Goal: Task Accomplishment & Management: Complete application form

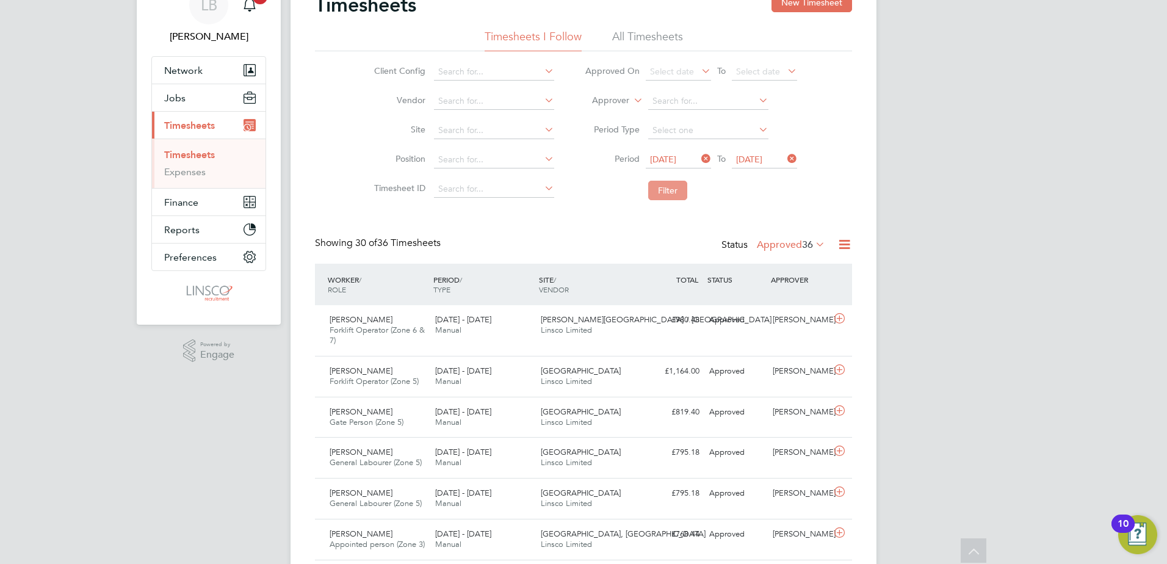
click at [670, 197] on button "Filter" at bounding box center [667, 191] width 39 height 20
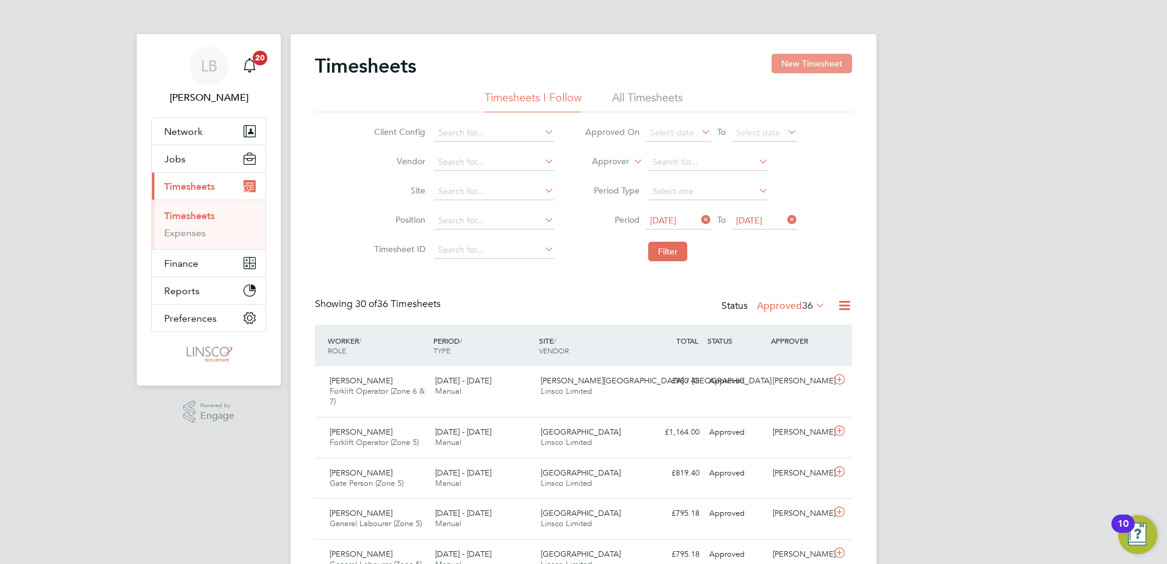
click at [801, 57] on button "New Timesheet" at bounding box center [812, 64] width 81 height 20
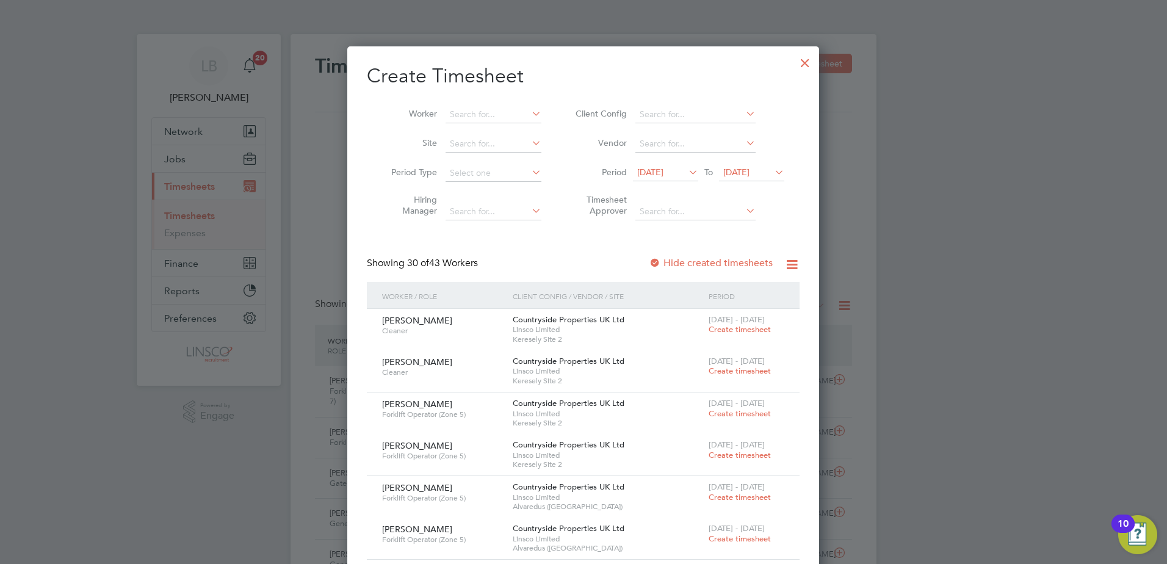
click at [802, 62] on div at bounding box center [805, 60] width 22 height 22
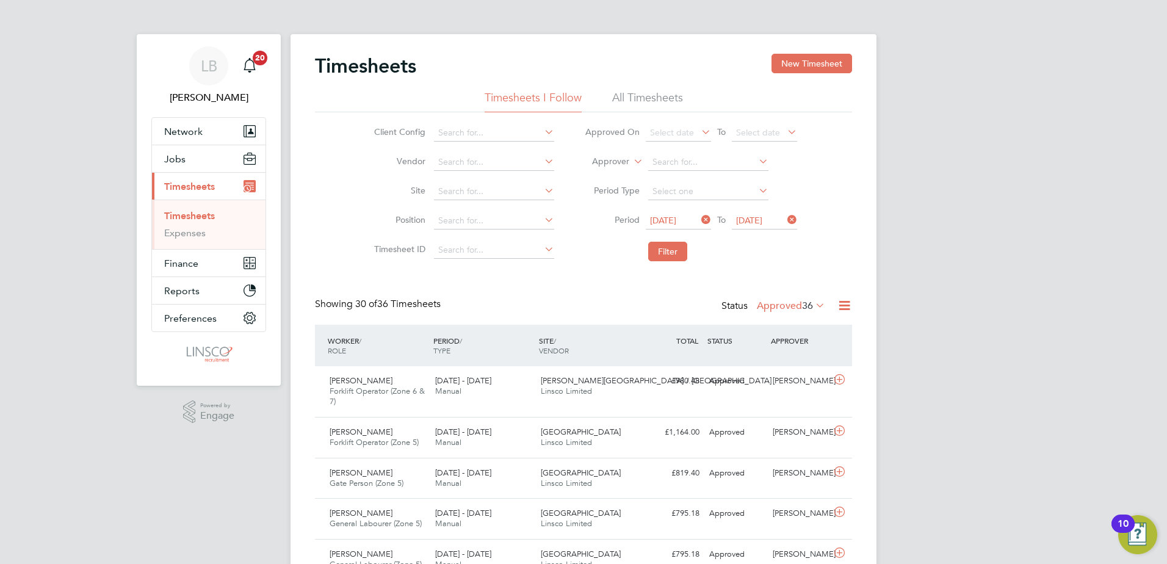
click at [668, 264] on li "Filter" at bounding box center [691, 252] width 243 height 32
click at [666, 260] on button "Filter" at bounding box center [667, 252] width 39 height 20
click at [666, 250] on button "Filter" at bounding box center [667, 252] width 39 height 20
click at [799, 69] on button "New Timesheet" at bounding box center [812, 64] width 81 height 20
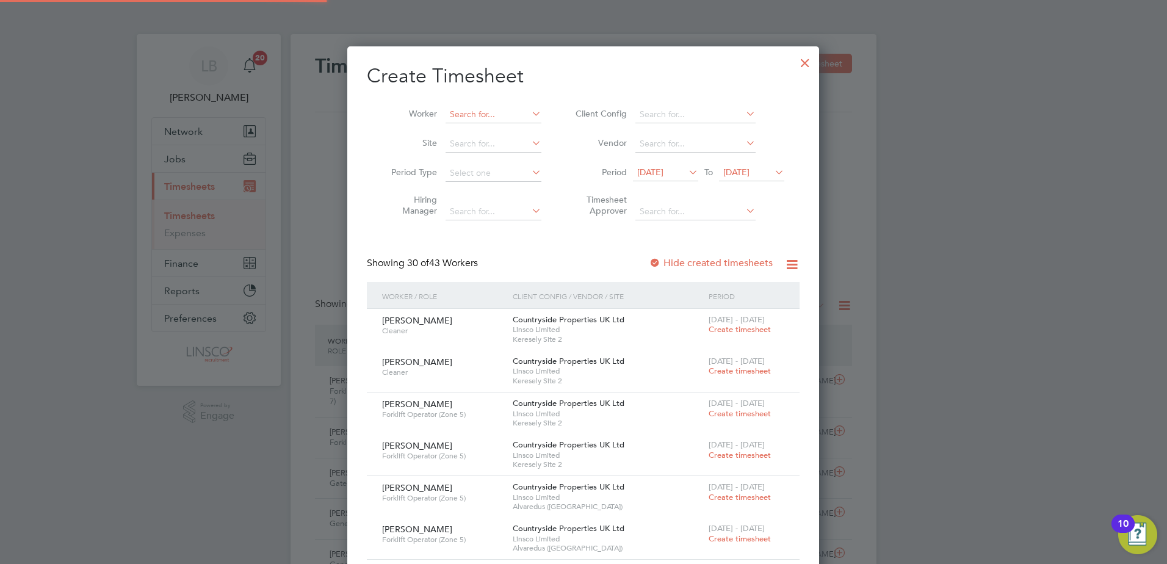
click at [470, 108] on input at bounding box center [494, 114] width 96 height 17
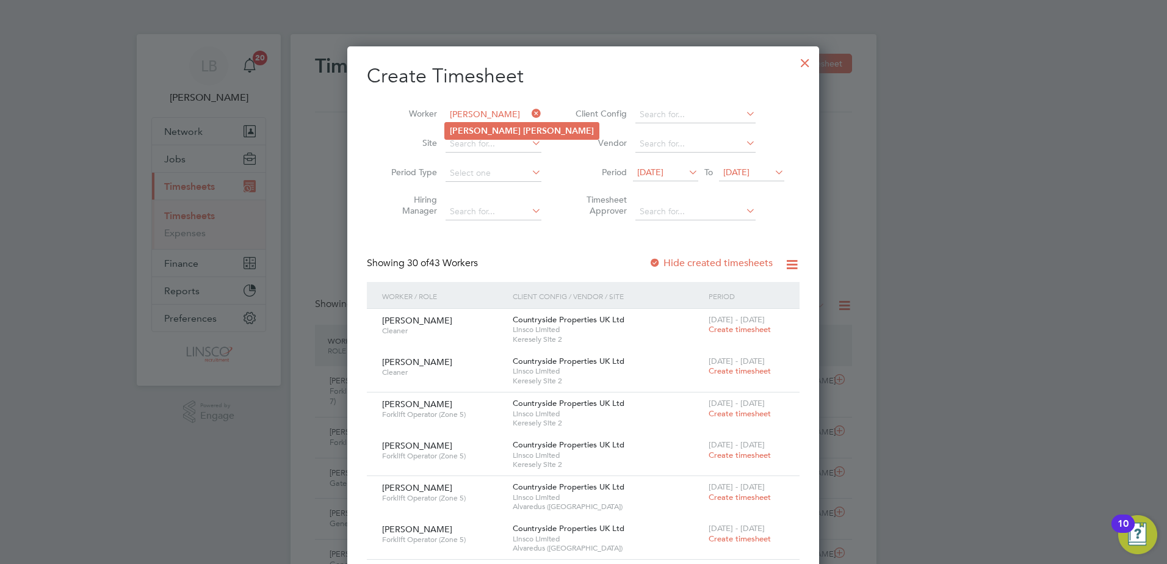
click at [523, 126] on b "[PERSON_NAME]" at bounding box center [558, 131] width 71 height 10
type input "[PERSON_NAME]"
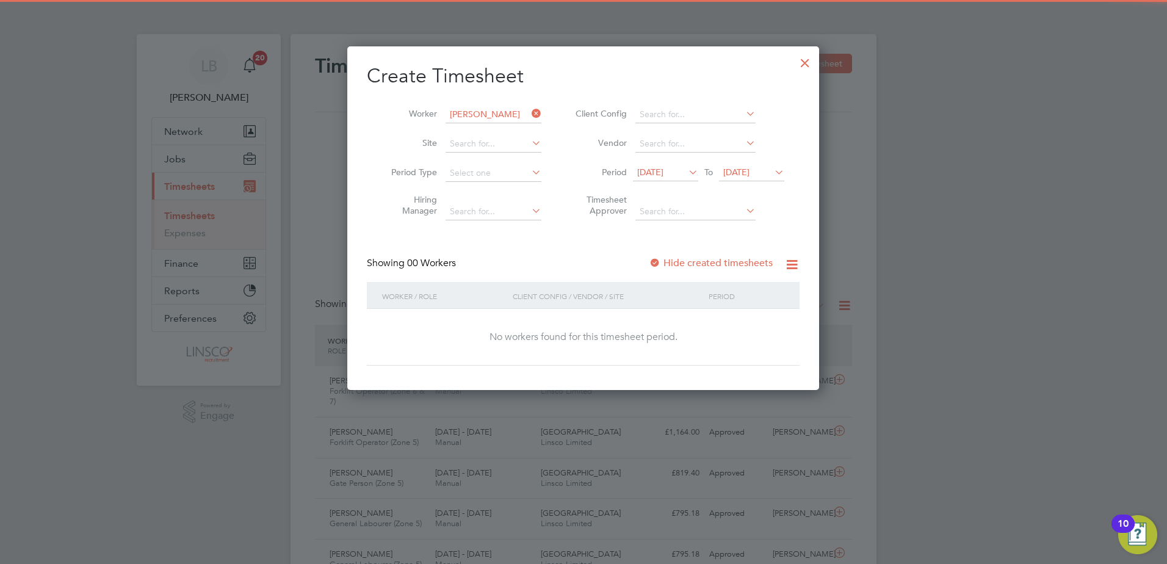
click at [686, 175] on icon at bounding box center [686, 172] width 0 height 17
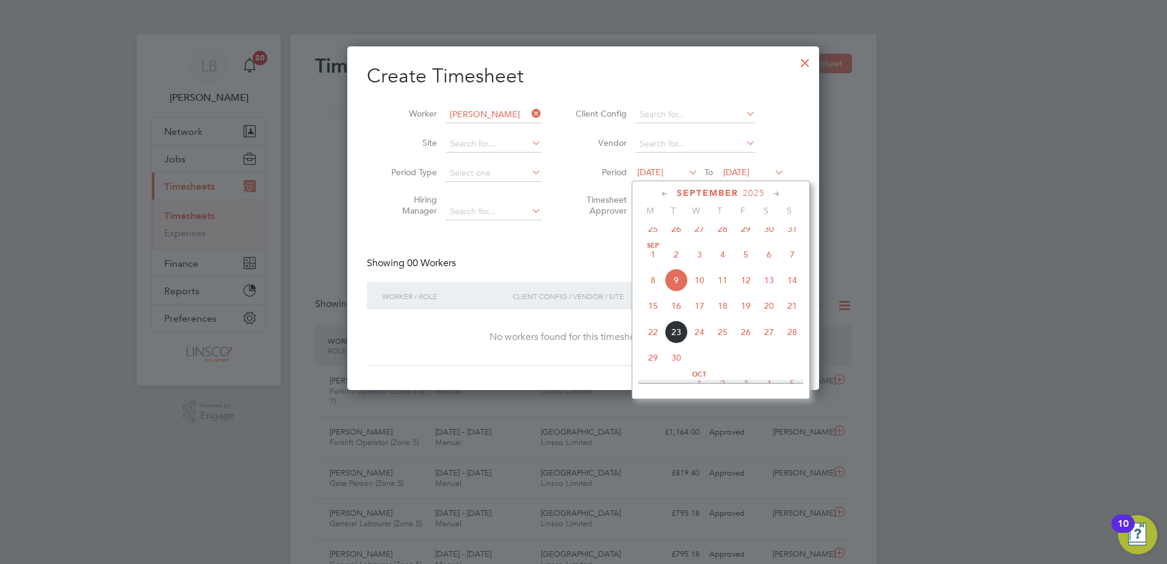
click at [651, 318] on span "15" at bounding box center [653, 305] width 23 height 23
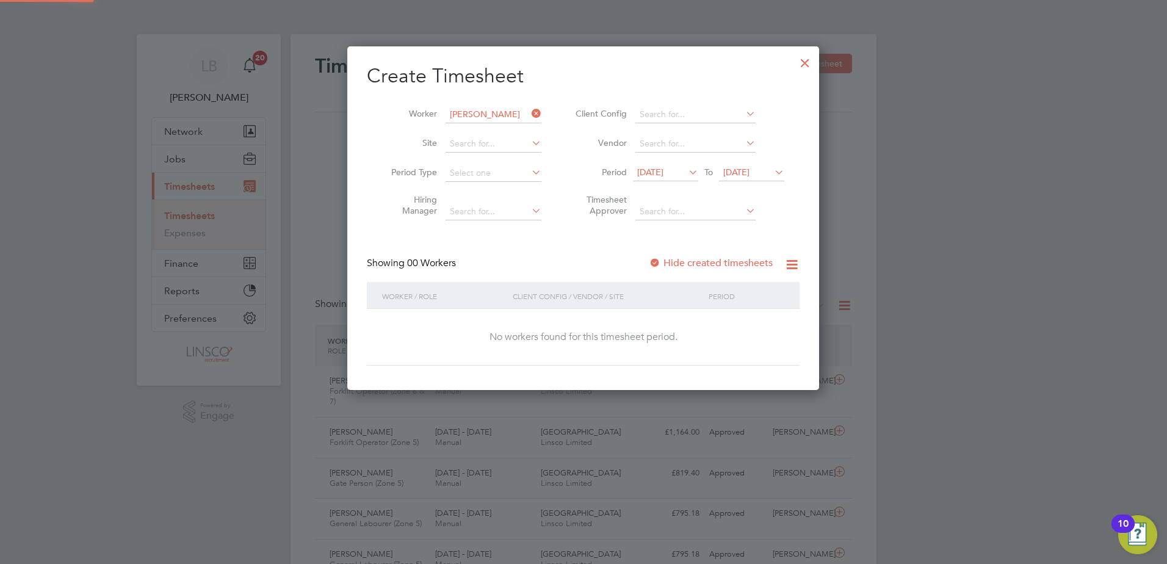
click at [750, 176] on span "[DATE]" at bounding box center [737, 172] width 26 height 11
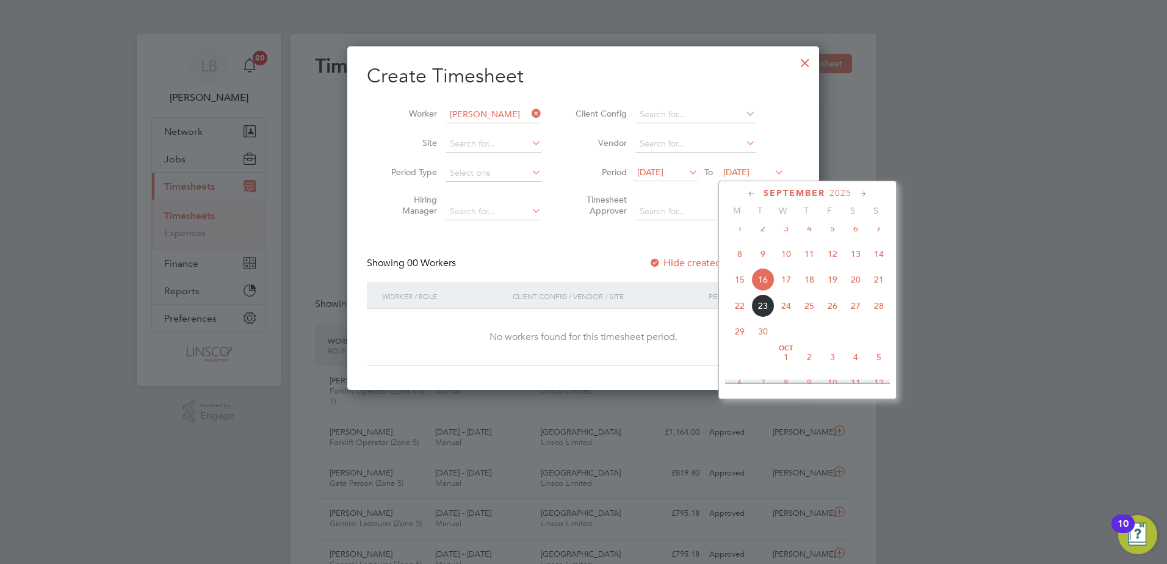
click at [887, 285] on span "21" at bounding box center [879, 279] width 23 height 23
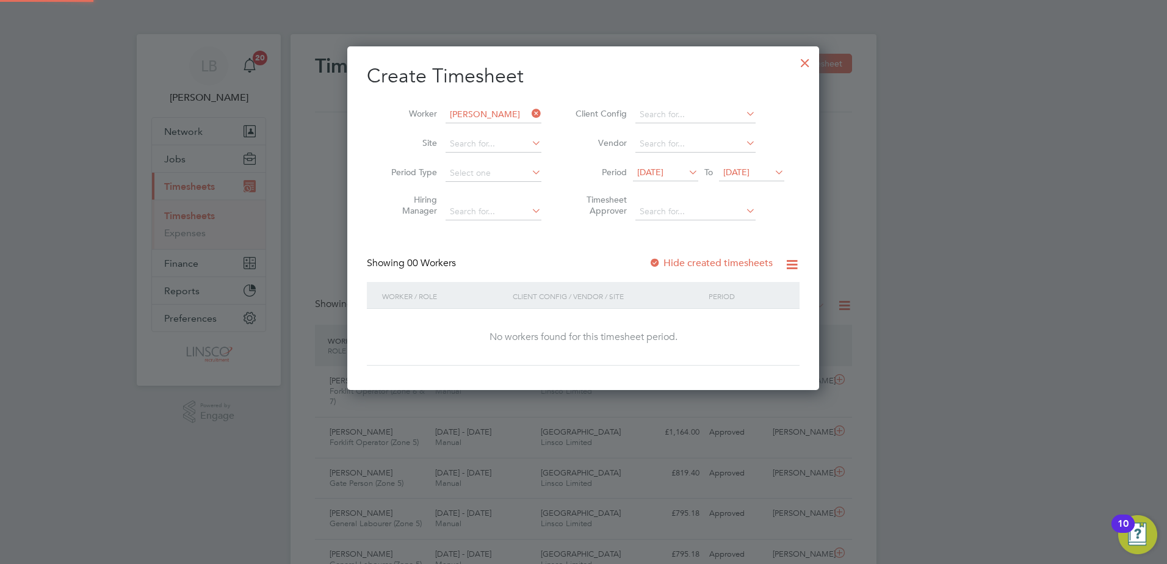
click at [730, 267] on label "Hide created timesheets" at bounding box center [711, 263] width 124 height 12
click at [726, 261] on label "Hide created timesheets" at bounding box center [711, 263] width 124 height 12
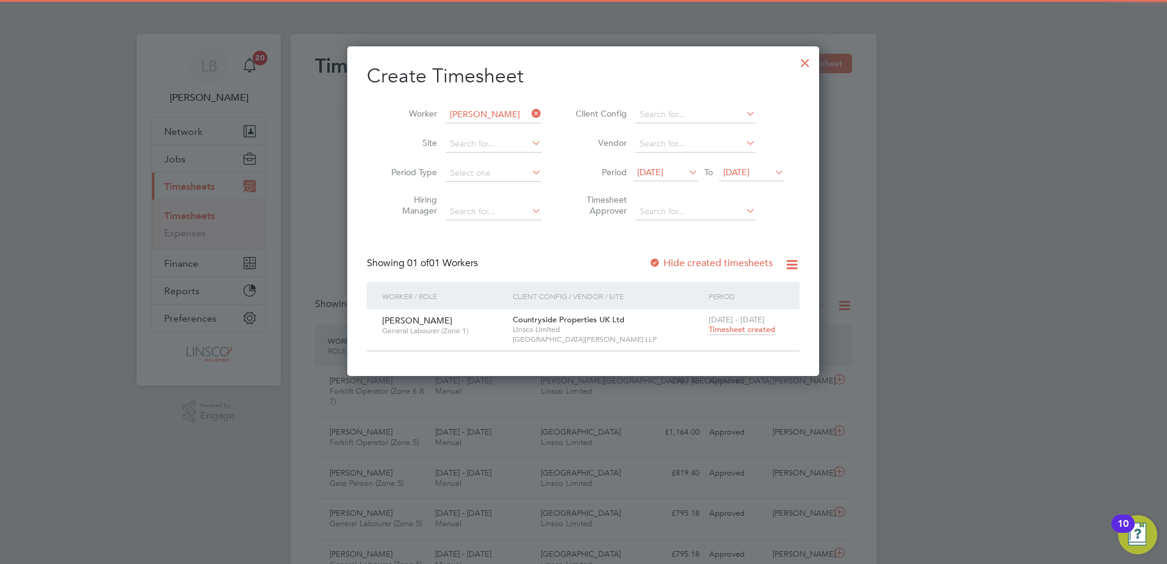
click at [731, 330] on span "Timesheet created" at bounding box center [742, 329] width 67 height 11
